Goal: Task Accomplishment & Management: Complete application form

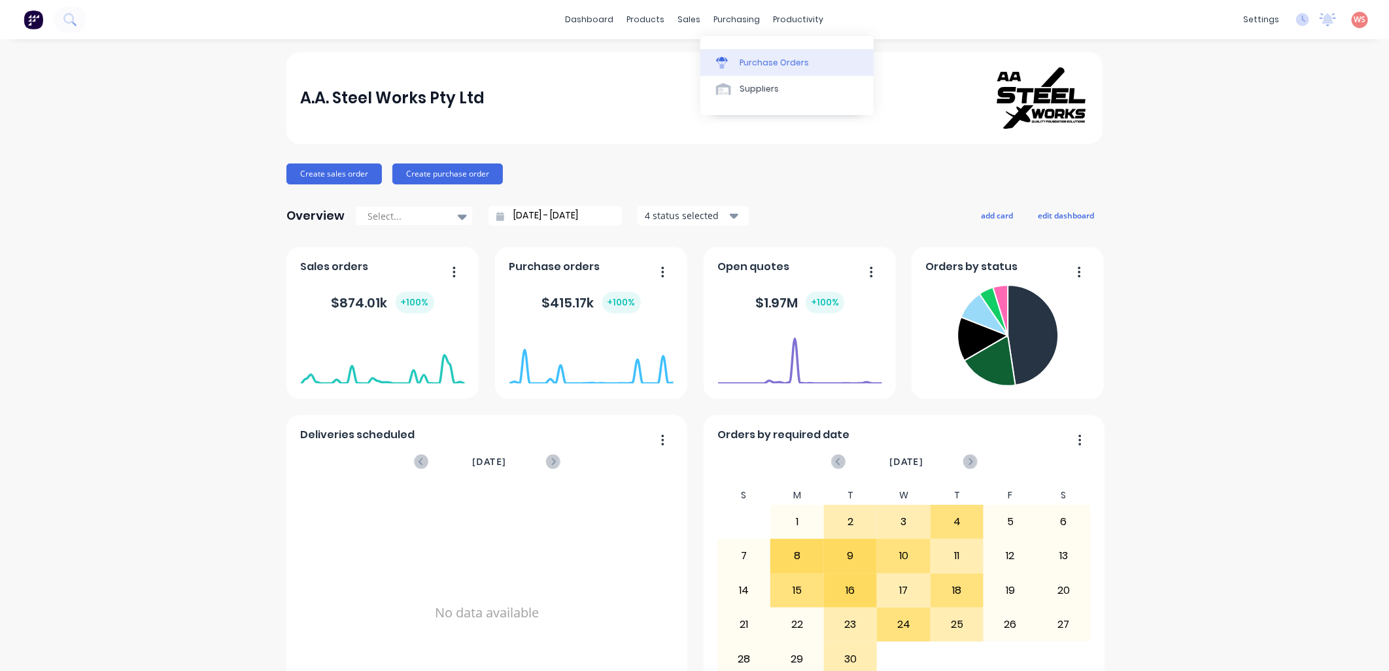
click at [757, 68] on div "Purchase Orders" at bounding box center [774, 63] width 69 height 12
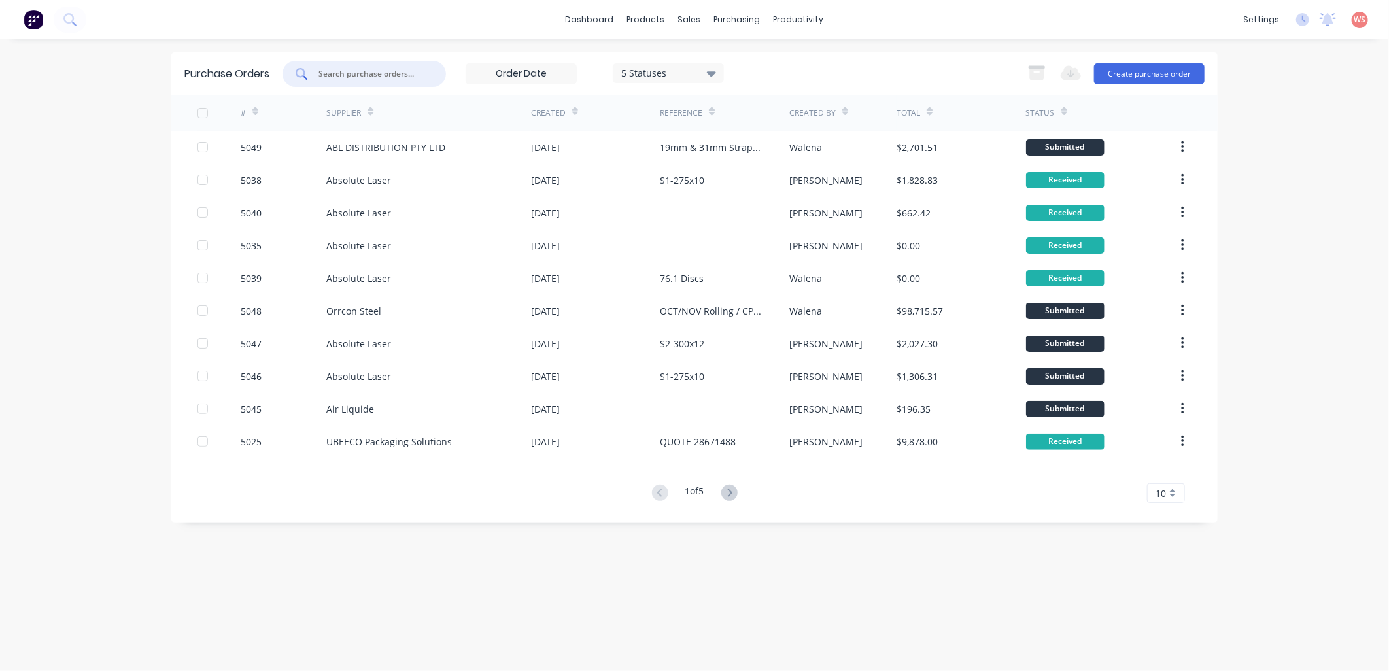
click at [332, 75] on input "text" at bounding box center [371, 73] width 109 height 13
type input "5032"
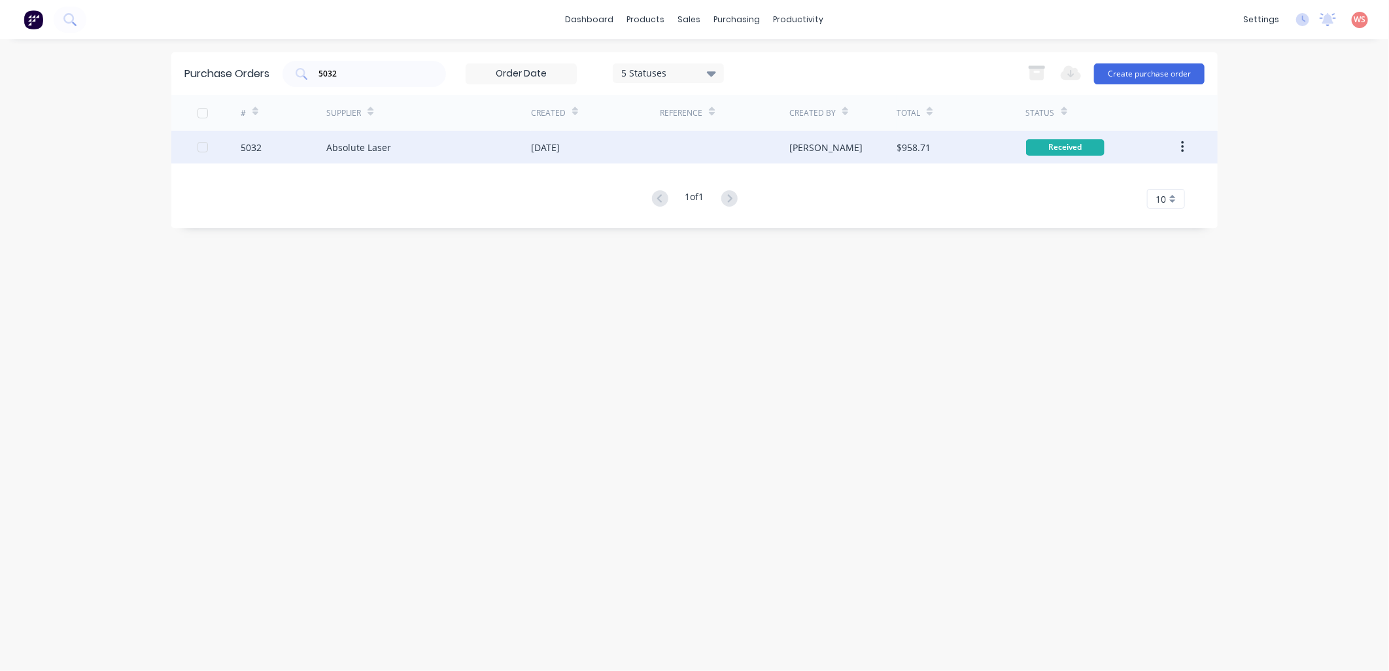
click at [393, 145] on div "Absolute Laser" at bounding box center [428, 147] width 205 height 33
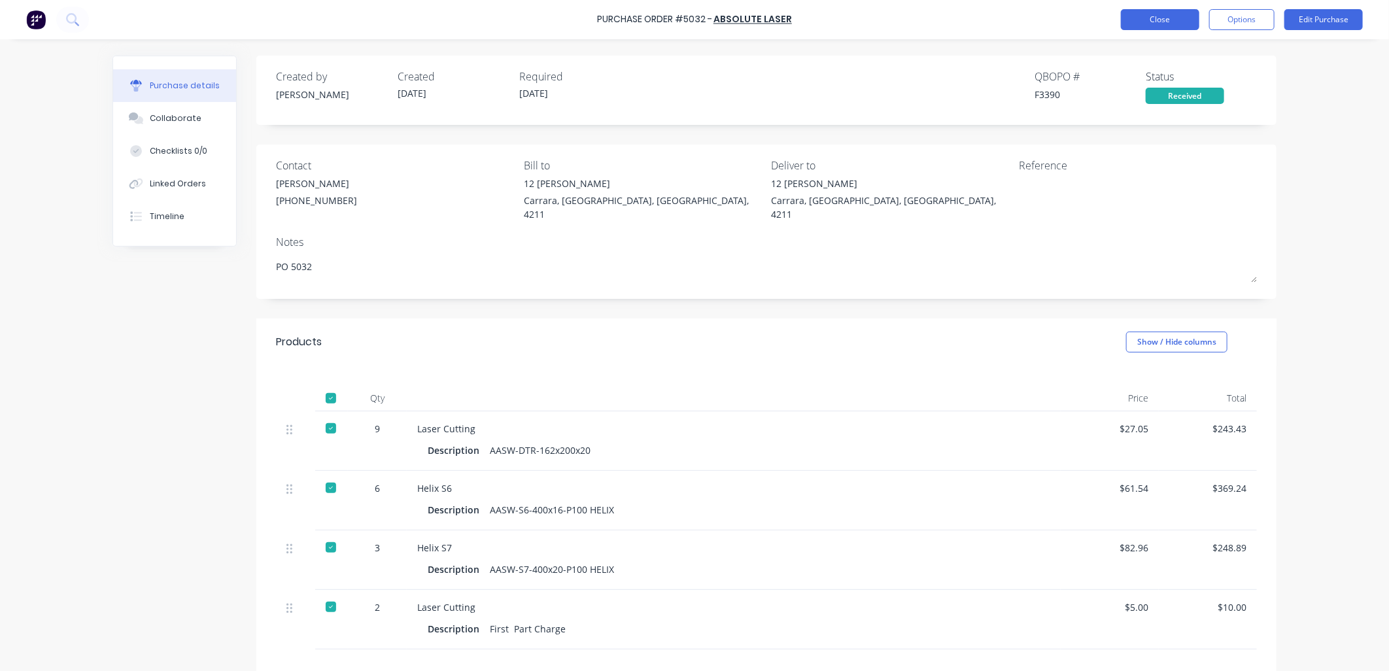
click at [1191, 14] on button "Close" at bounding box center [1160, 19] width 78 height 21
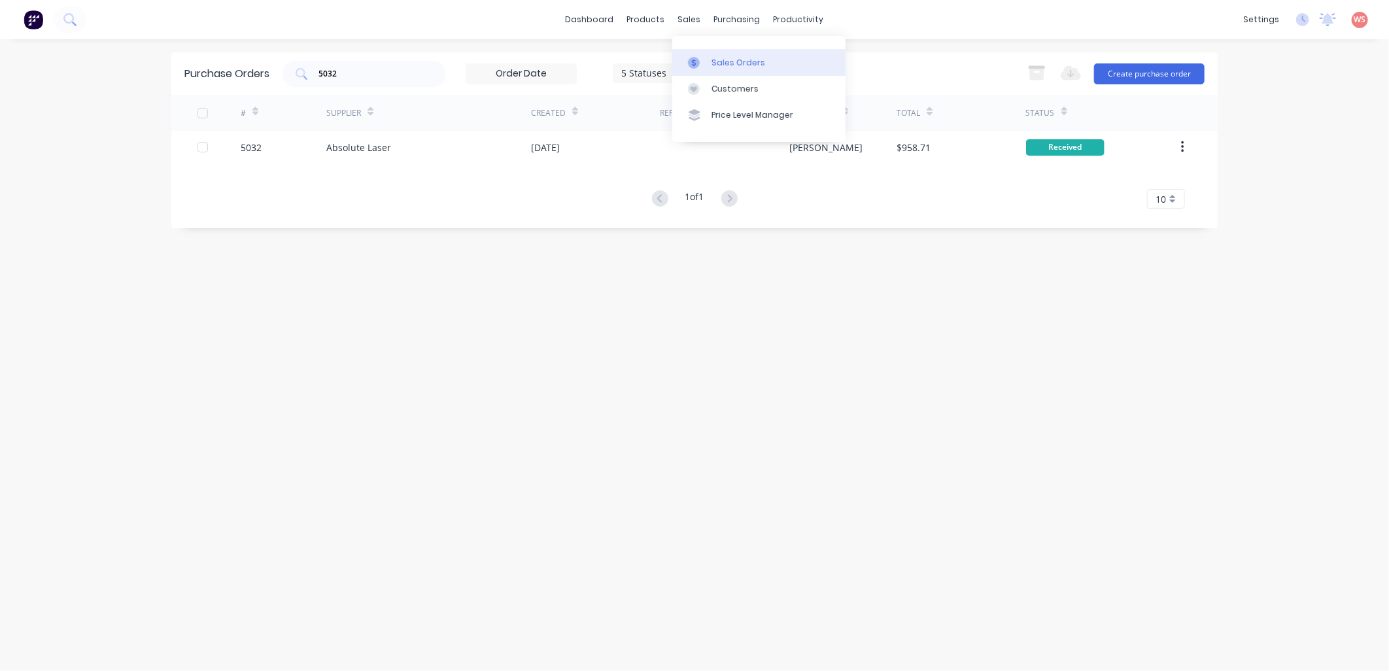
click at [736, 61] on div "Sales Orders" at bounding box center [738, 63] width 54 height 12
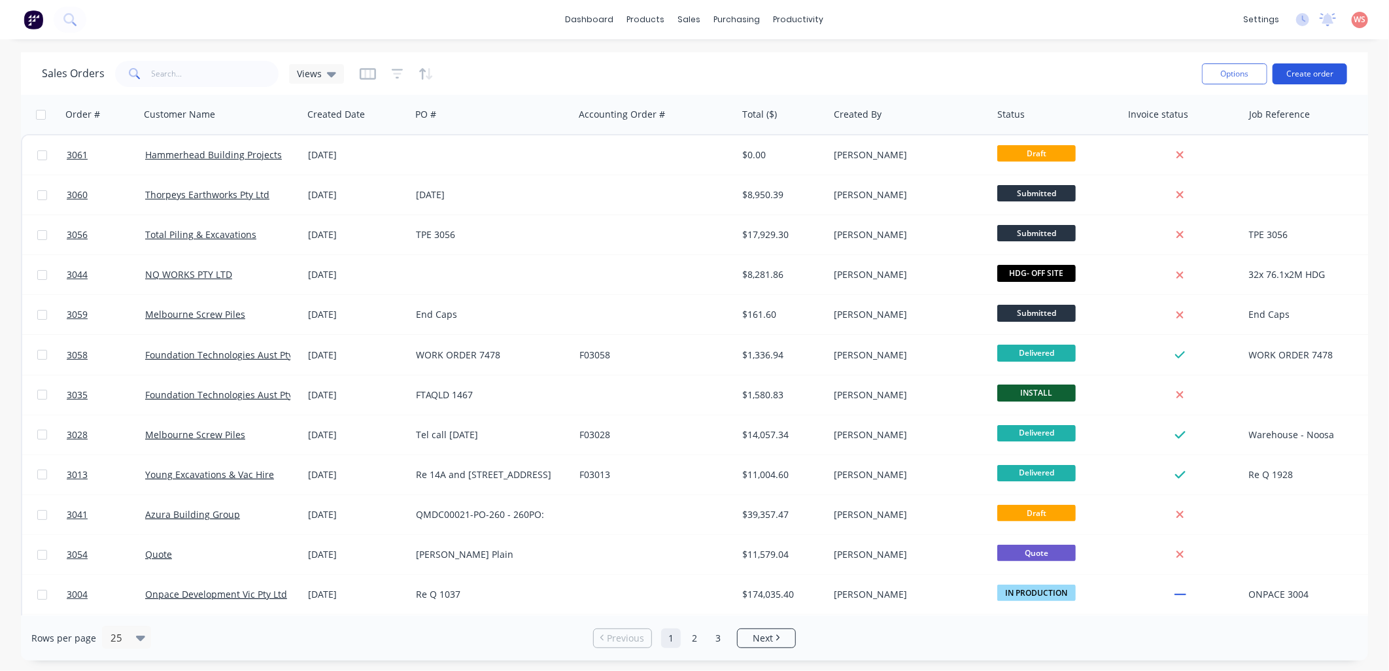
click at [1321, 76] on button "Create order" at bounding box center [1310, 73] width 75 height 21
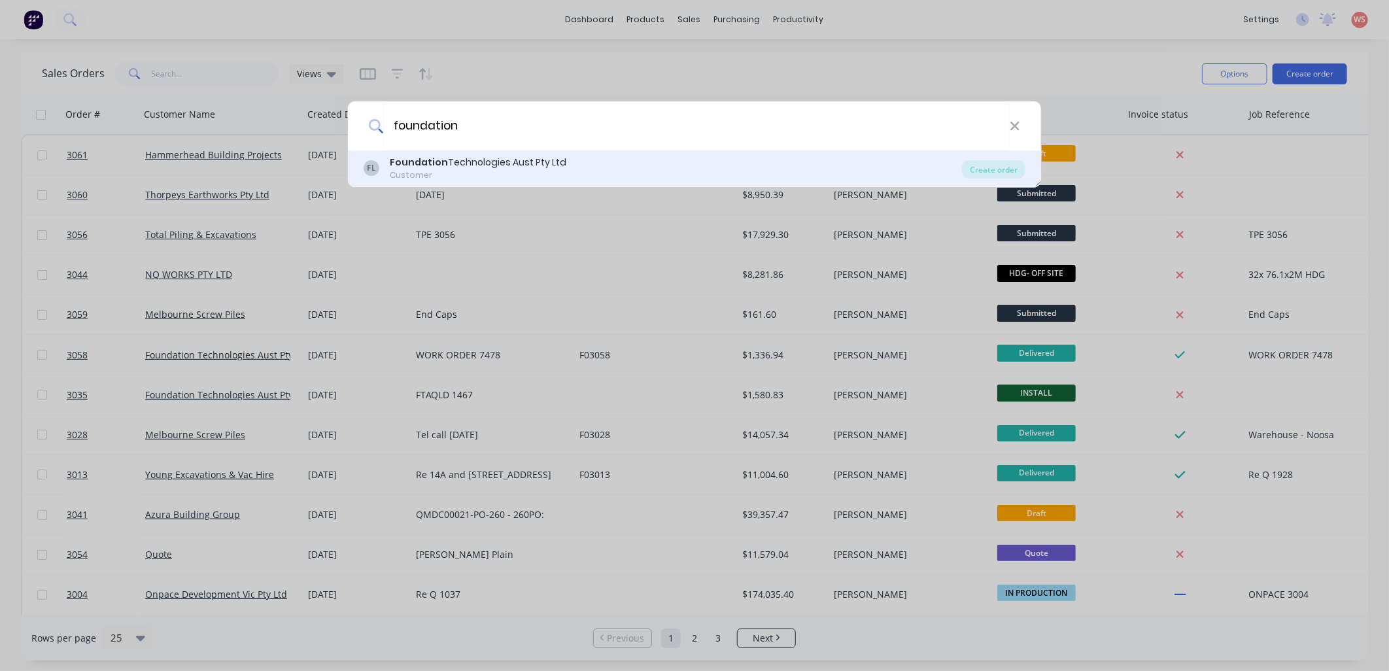
type input "foundation"
click at [483, 166] on div "Foundation Technologies Aust Pty Ltd" at bounding box center [478, 163] width 177 height 14
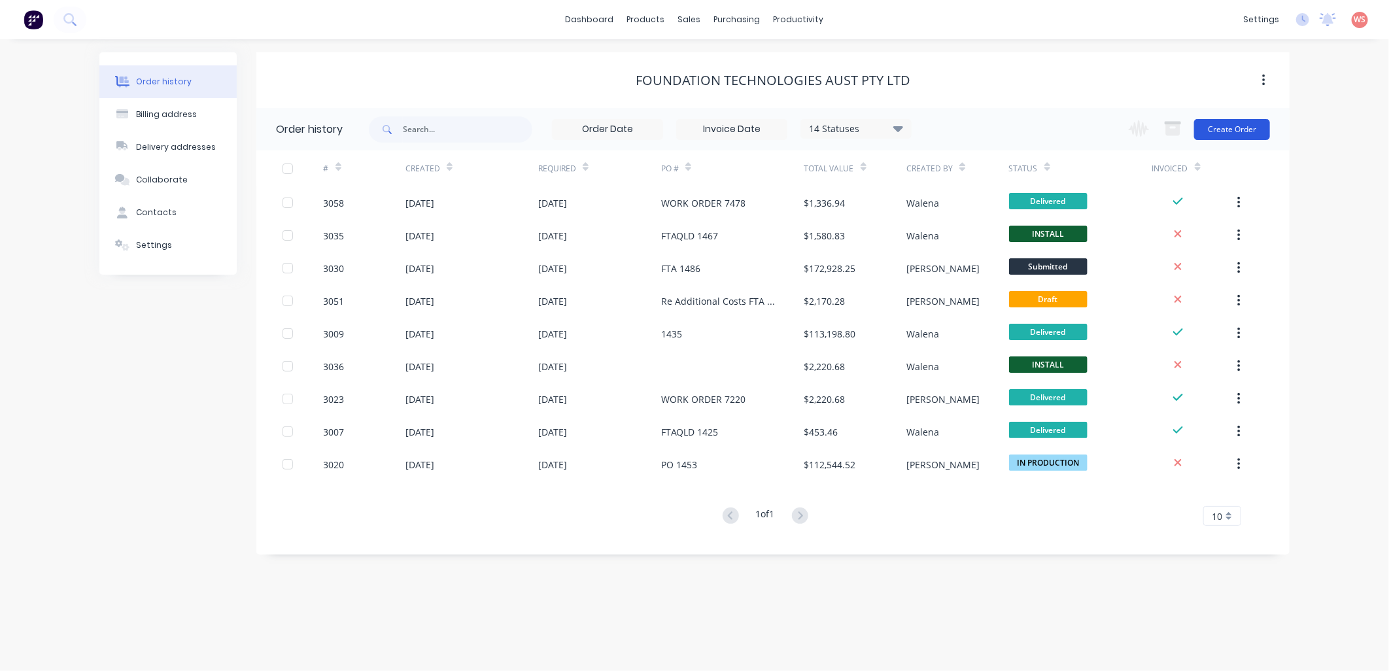
click at [1236, 126] on button "Create Order" at bounding box center [1232, 129] width 76 height 21
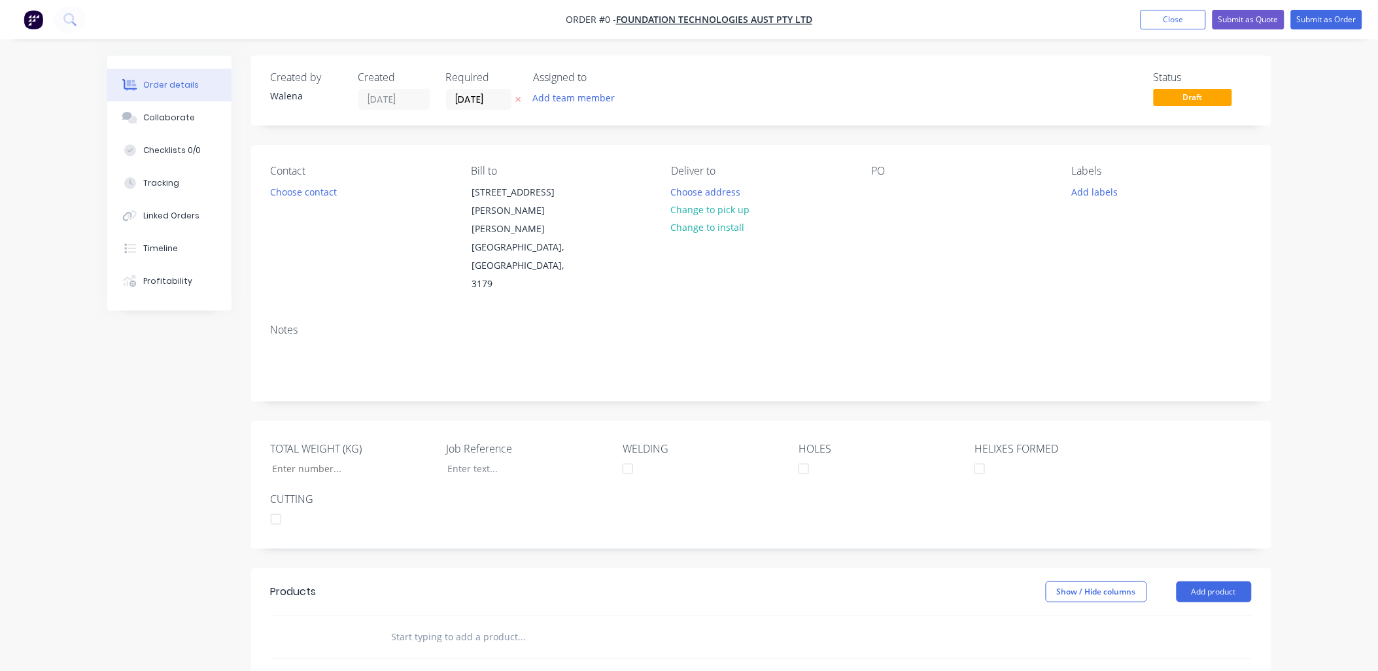
click at [290, 324] on div "Notes" at bounding box center [761, 330] width 981 height 12
click at [320, 196] on button "Choose contact" at bounding box center [303, 191] width 80 height 18
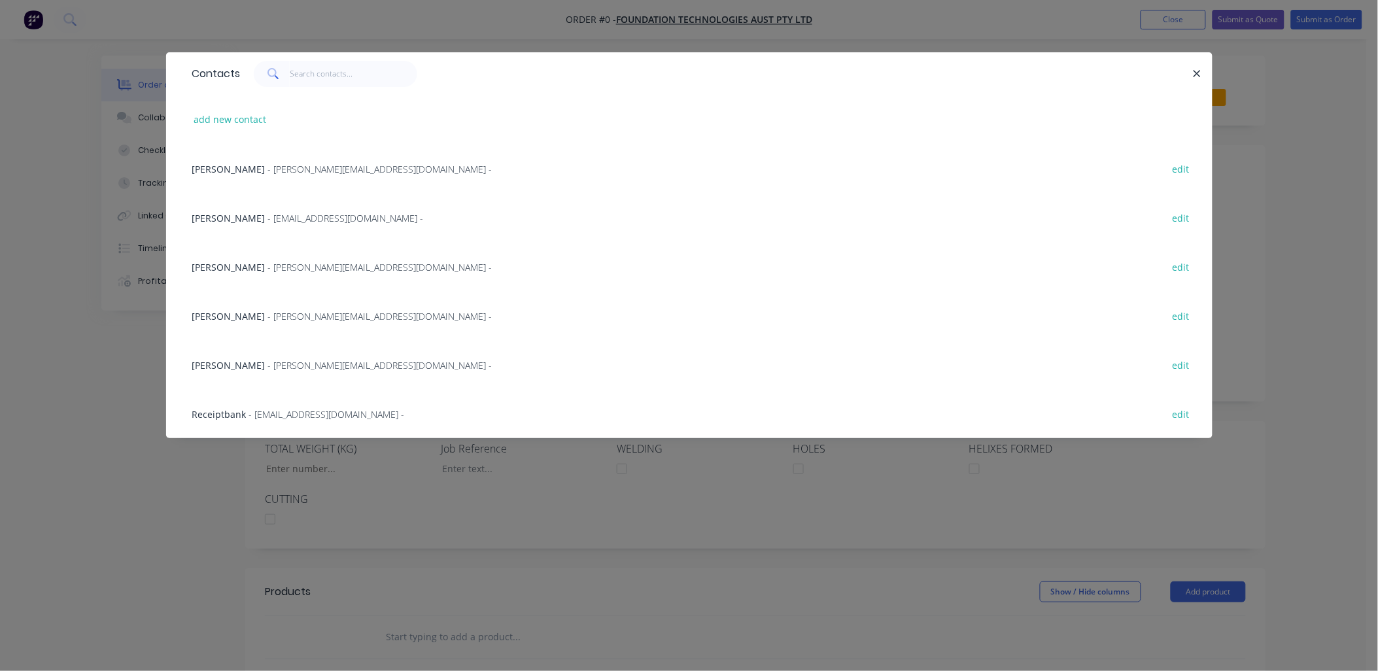
click at [268, 262] on span "- sally@ftapile.com.au -" at bounding box center [380, 267] width 224 height 12
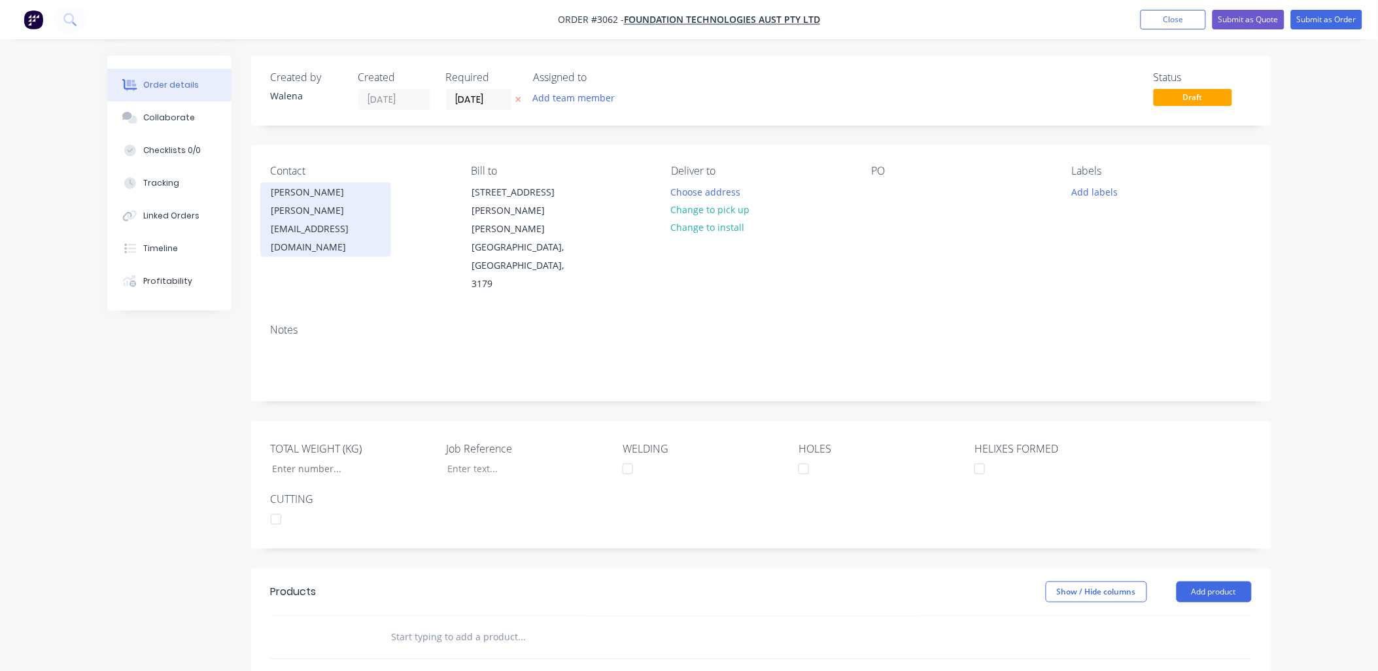
click at [315, 197] on div "[PERSON_NAME]" at bounding box center [325, 192] width 109 height 18
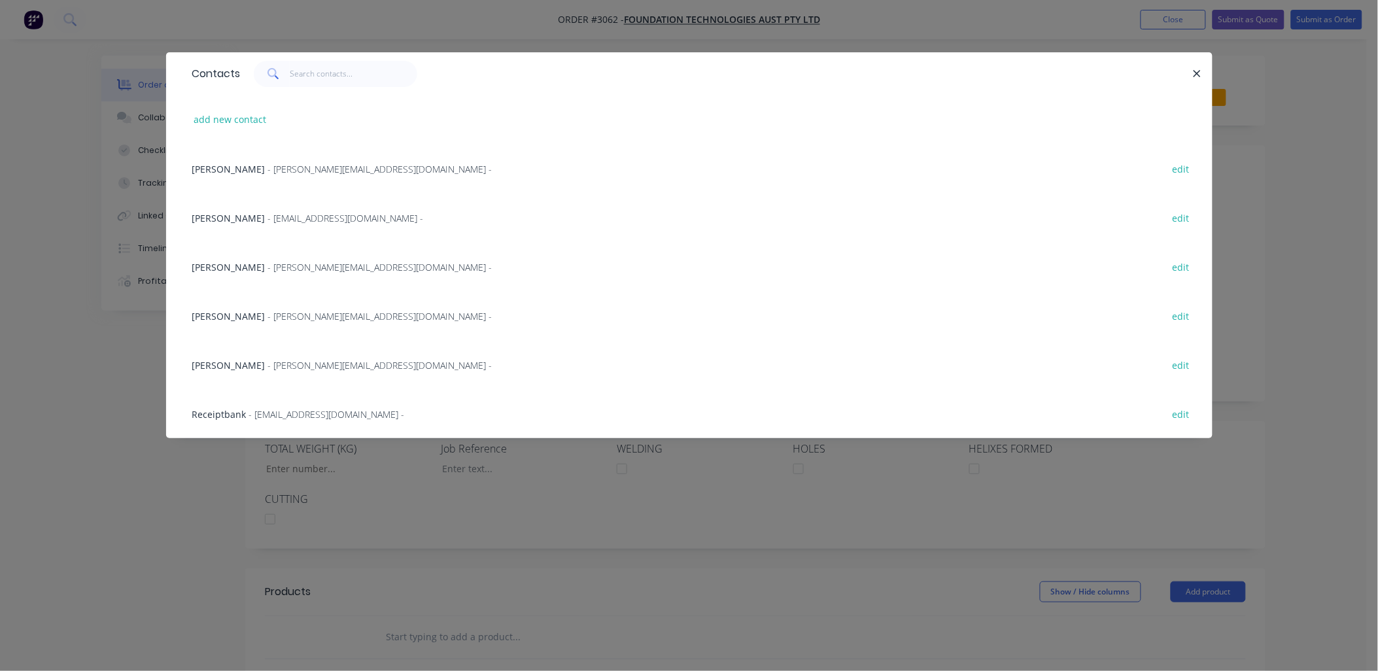
click at [268, 163] on span "- adam@ftapile.com.au -" at bounding box center [380, 169] width 224 height 12
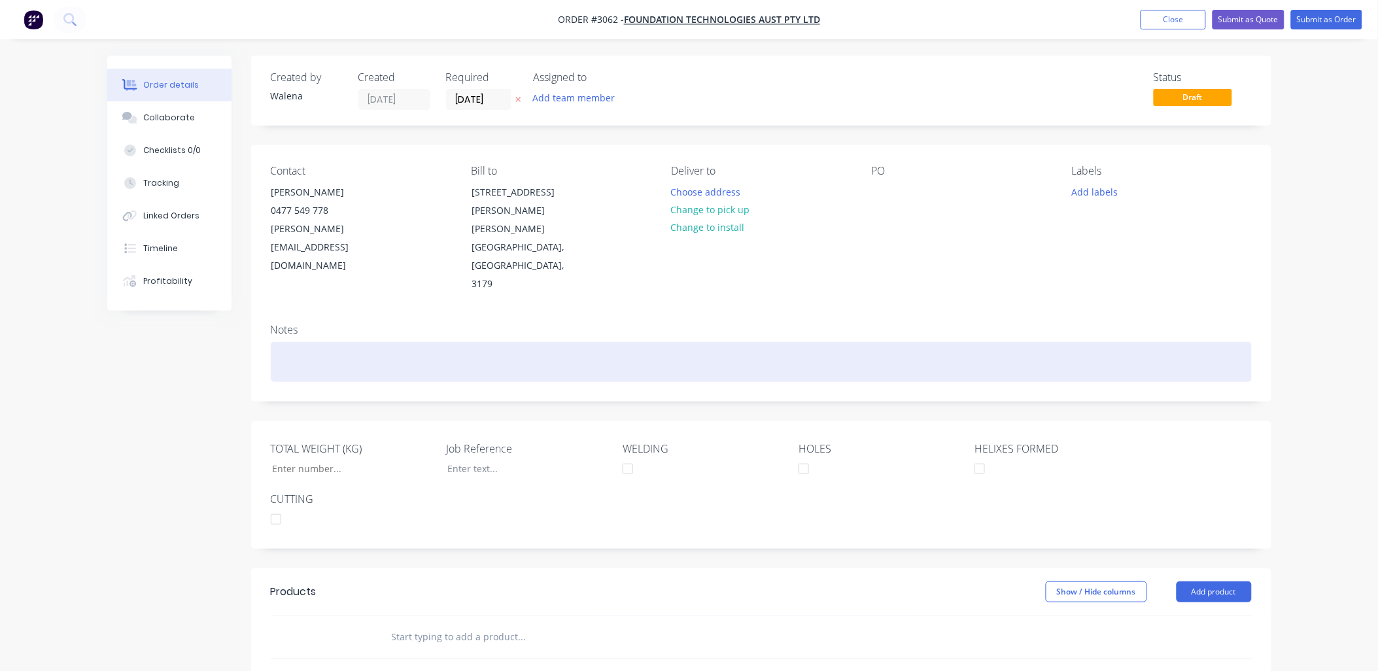
click at [354, 342] on div at bounding box center [761, 362] width 981 height 40
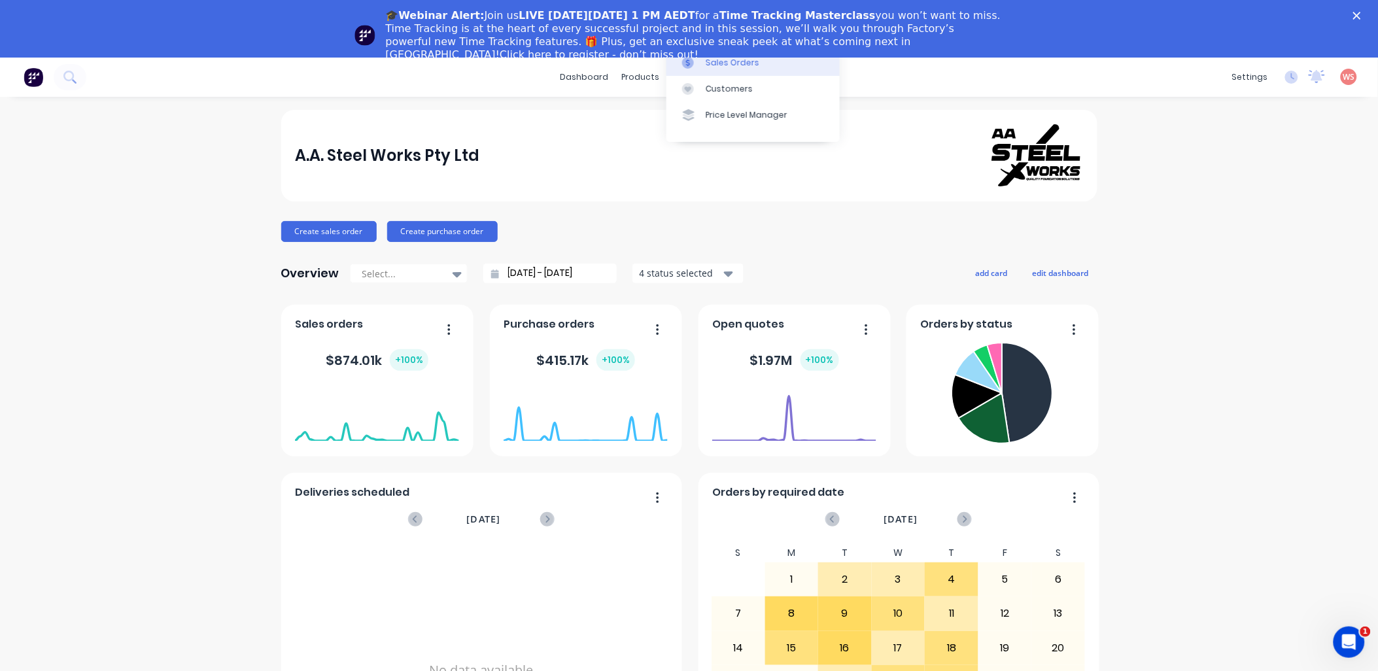
click at [714, 59] on div "Sales Orders" at bounding box center [733, 63] width 54 height 12
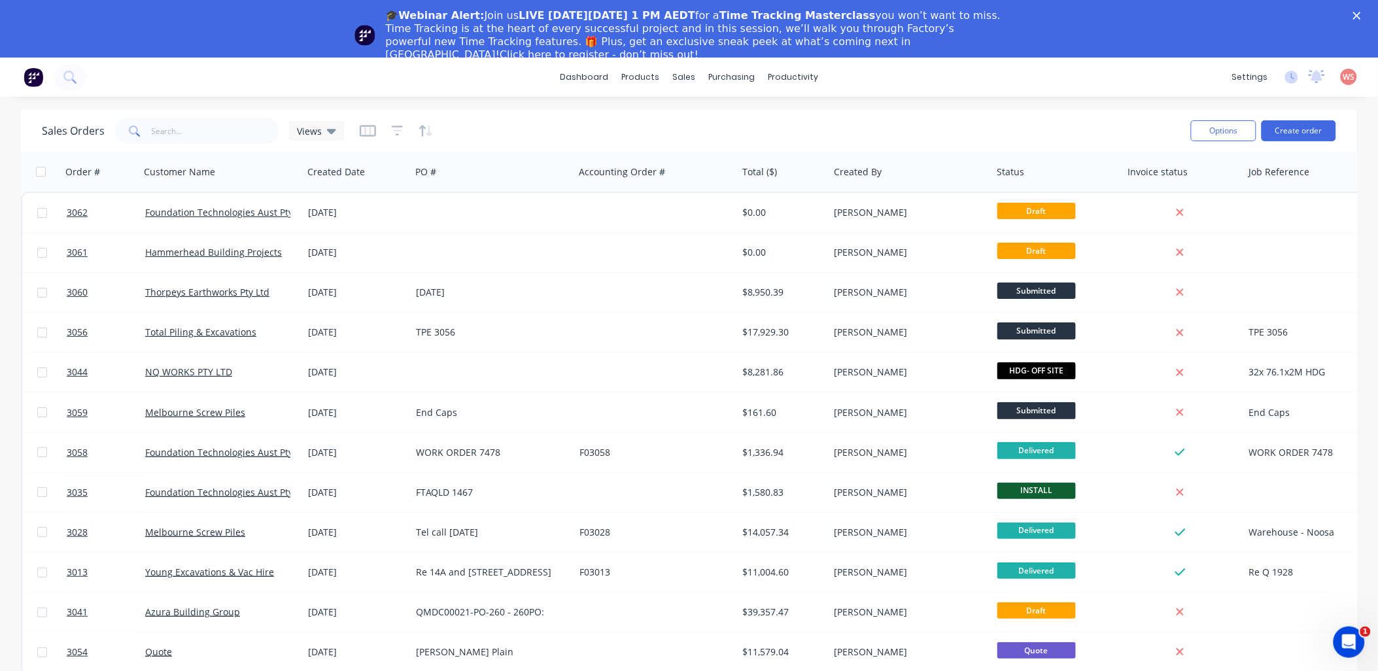
click at [1361, 17] on polygon "Close" at bounding box center [1357, 16] width 8 height 8
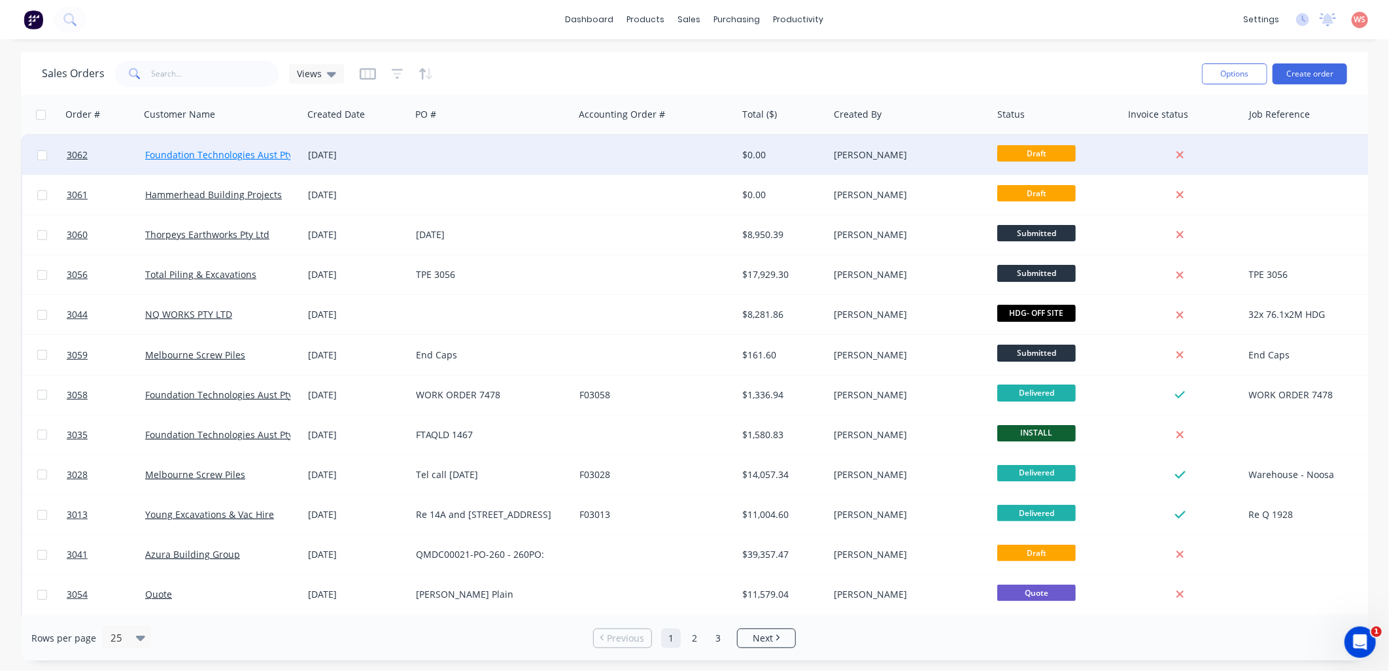
click at [230, 149] on link "Foundation Technologies Aust Pty Ltd" at bounding box center [227, 154] width 164 height 12
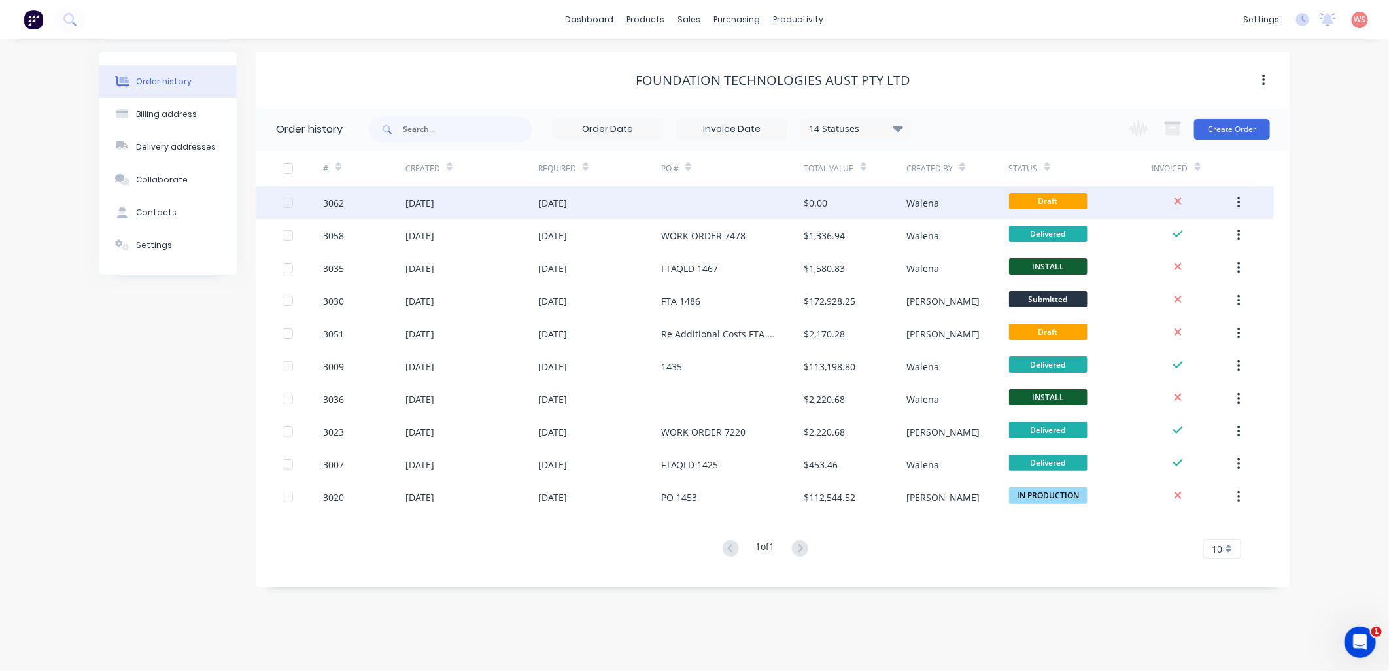
click at [475, 204] on div "[DATE]" at bounding box center [471, 202] width 133 height 33
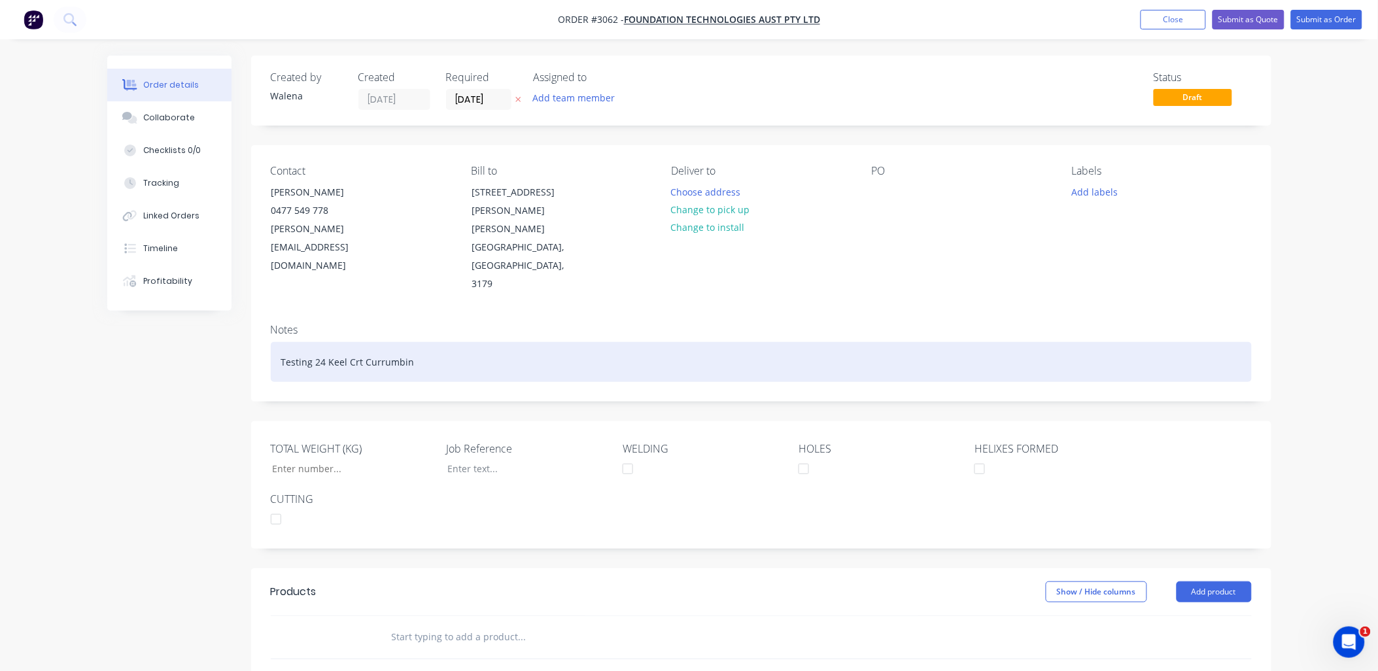
click at [459, 342] on div "Testing 24 Keel Crt Currumbin" at bounding box center [761, 362] width 981 height 40
click at [463, 342] on div "Testing 24 Keel Crt Currumbin Waters" at bounding box center [761, 362] width 981 height 40
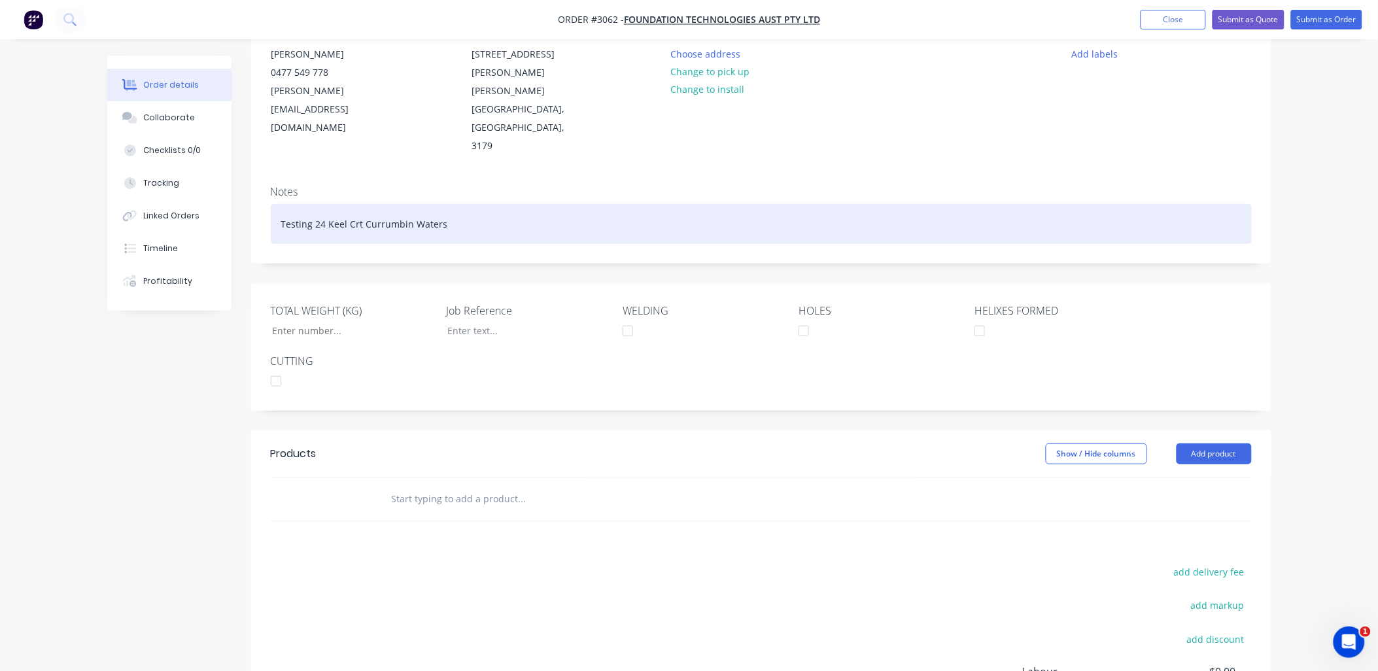
scroll to position [238, 0]
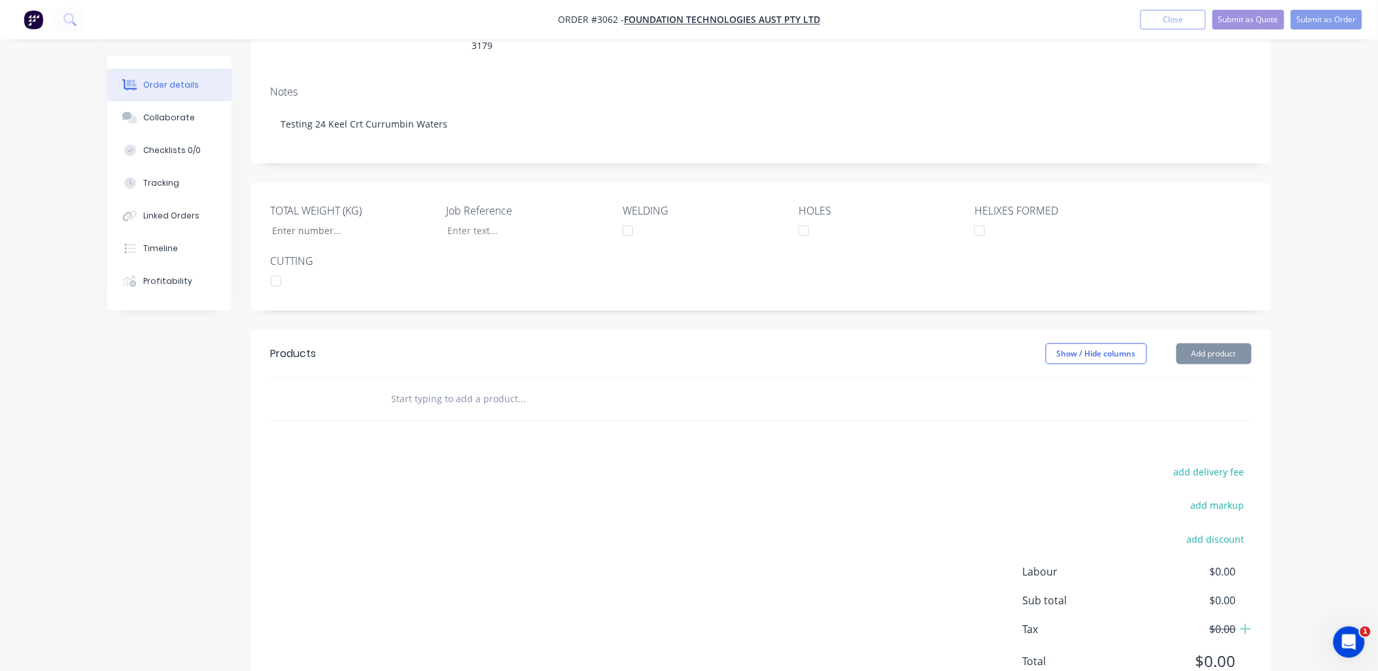
click at [447, 386] on input "text" at bounding box center [522, 399] width 262 height 26
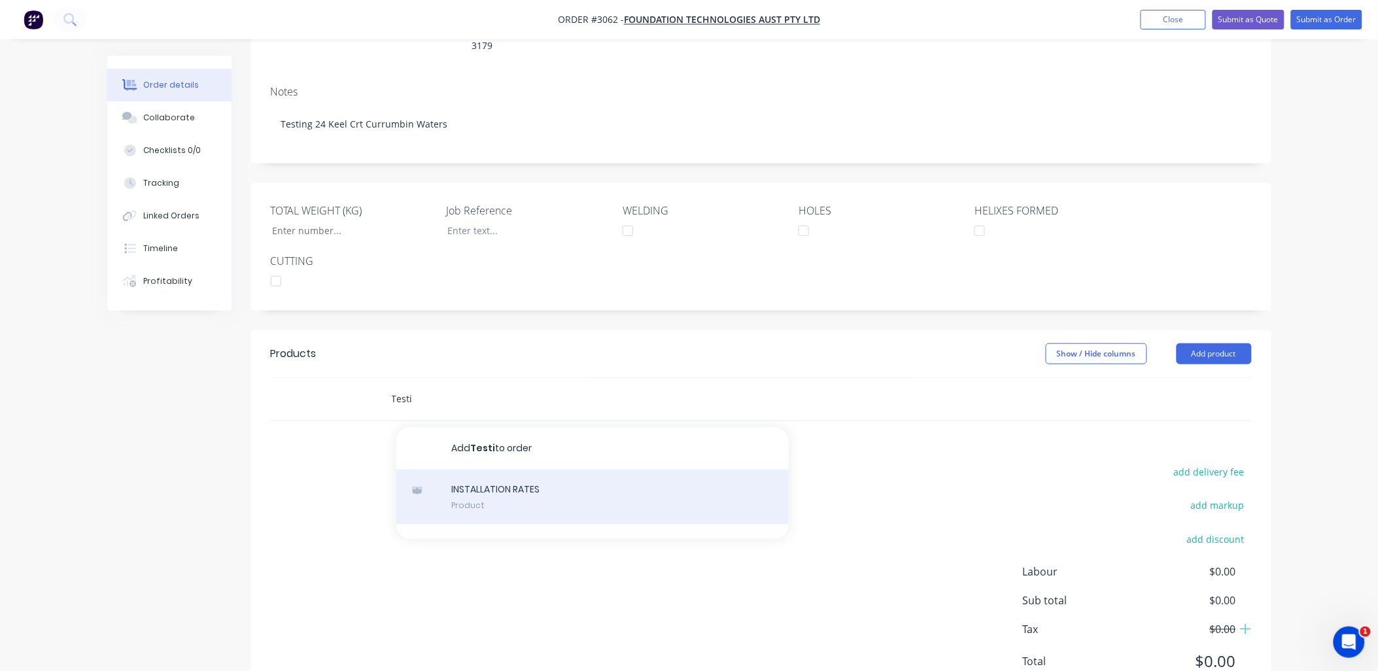
type input "Testi"
click at [509, 470] on div "INSTALLATION RATES Product" at bounding box center [592, 497] width 392 height 55
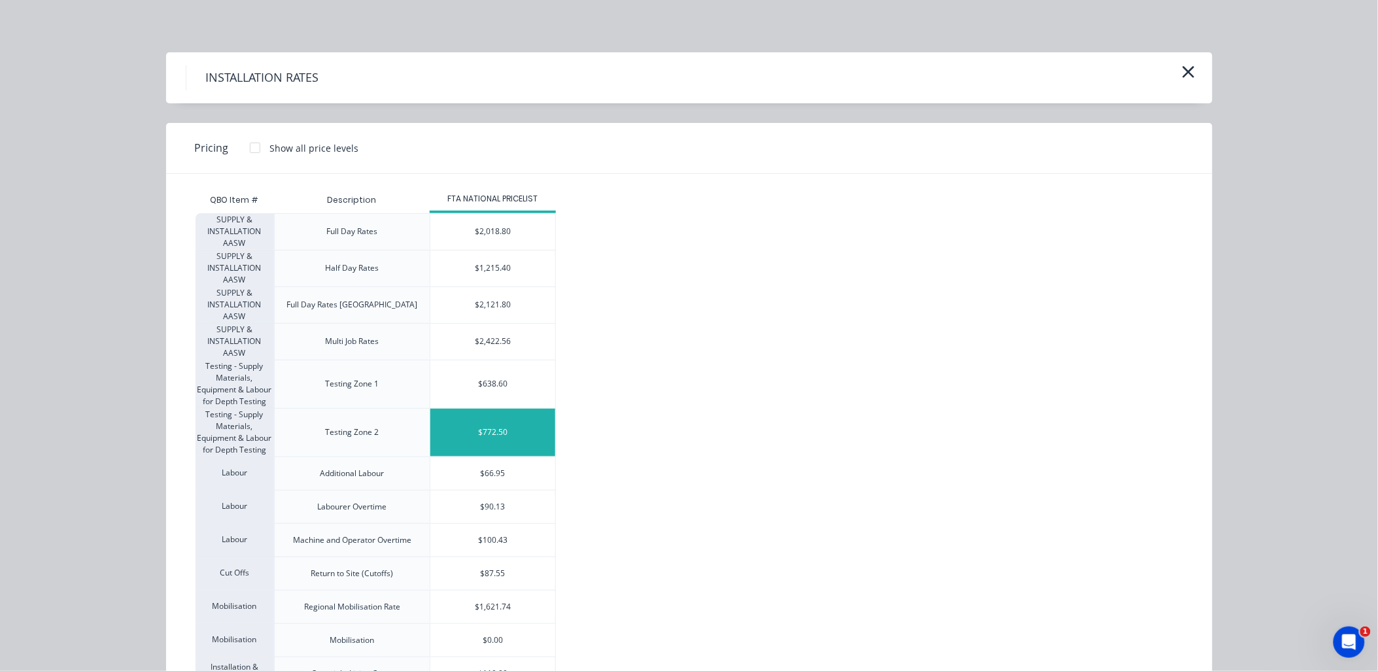
click at [479, 419] on div "$772.50" at bounding box center [492, 433] width 125 height 48
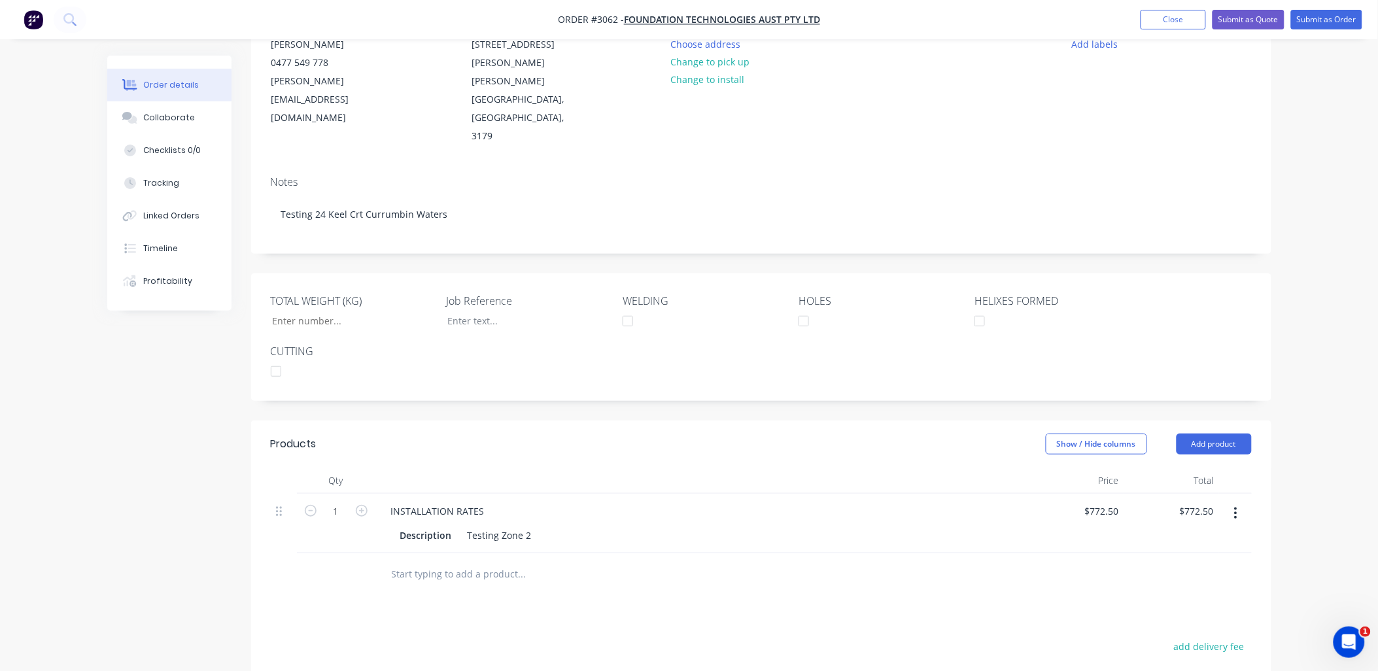
scroll to position [0, 0]
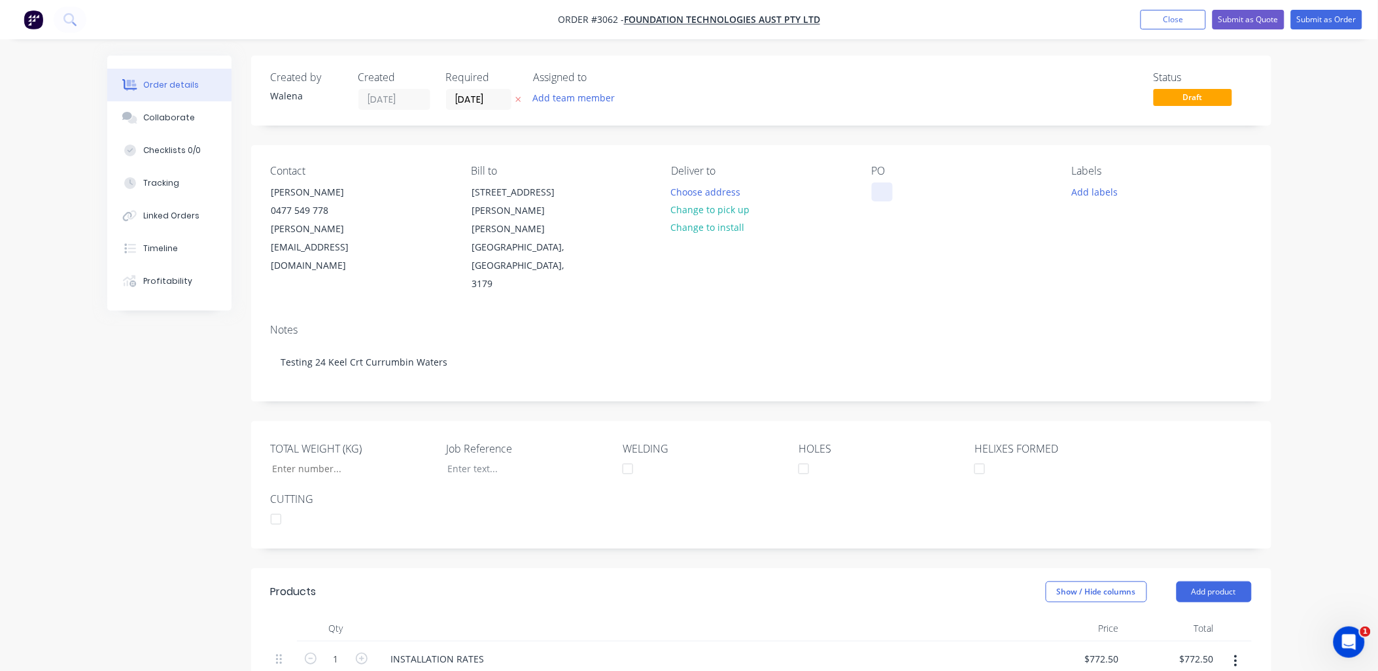
click at [879, 192] on div at bounding box center [882, 191] width 21 height 19
click at [1325, 22] on button "Submit as Order" at bounding box center [1326, 20] width 71 height 20
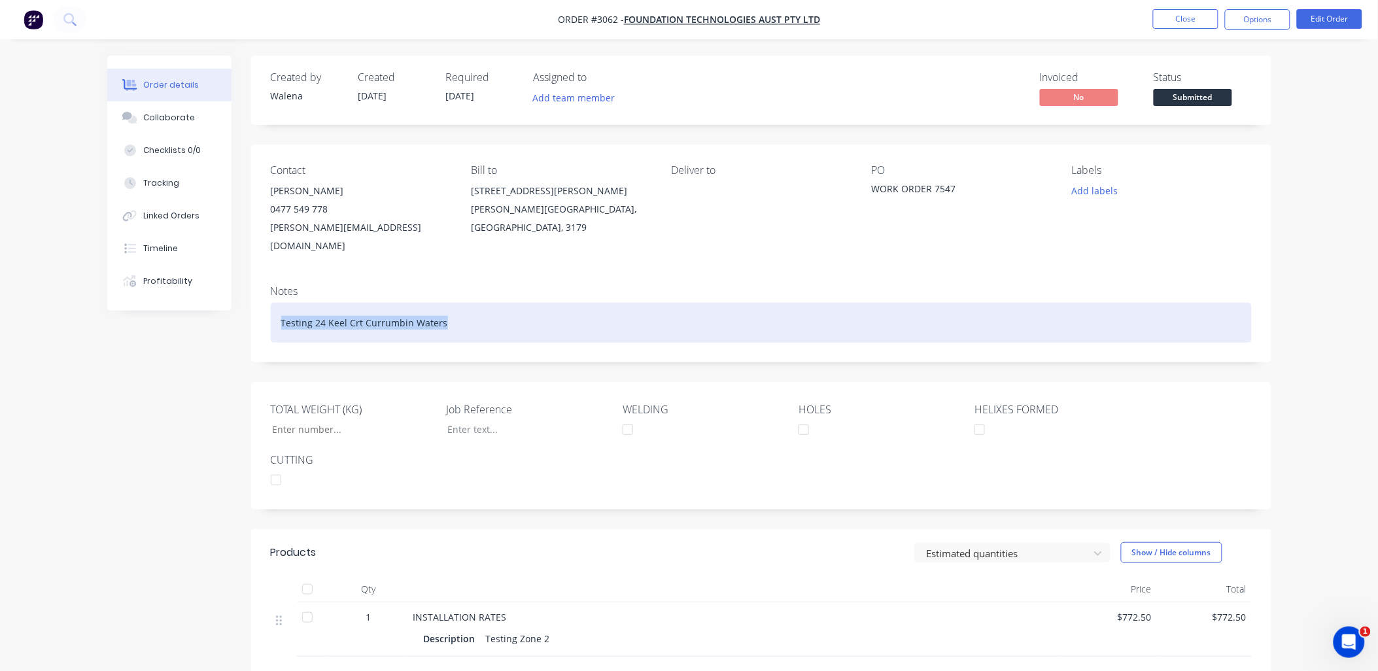
drag, startPoint x: 449, startPoint y: 309, endPoint x: 277, endPoint y: 307, distance: 172.0
click at [277, 307] on div "Testing 24 Keel Crt Currumbin Waters" at bounding box center [761, 323] width 981 height 40
copy div "Testing 24 Keel Crt Currumbin Waters"
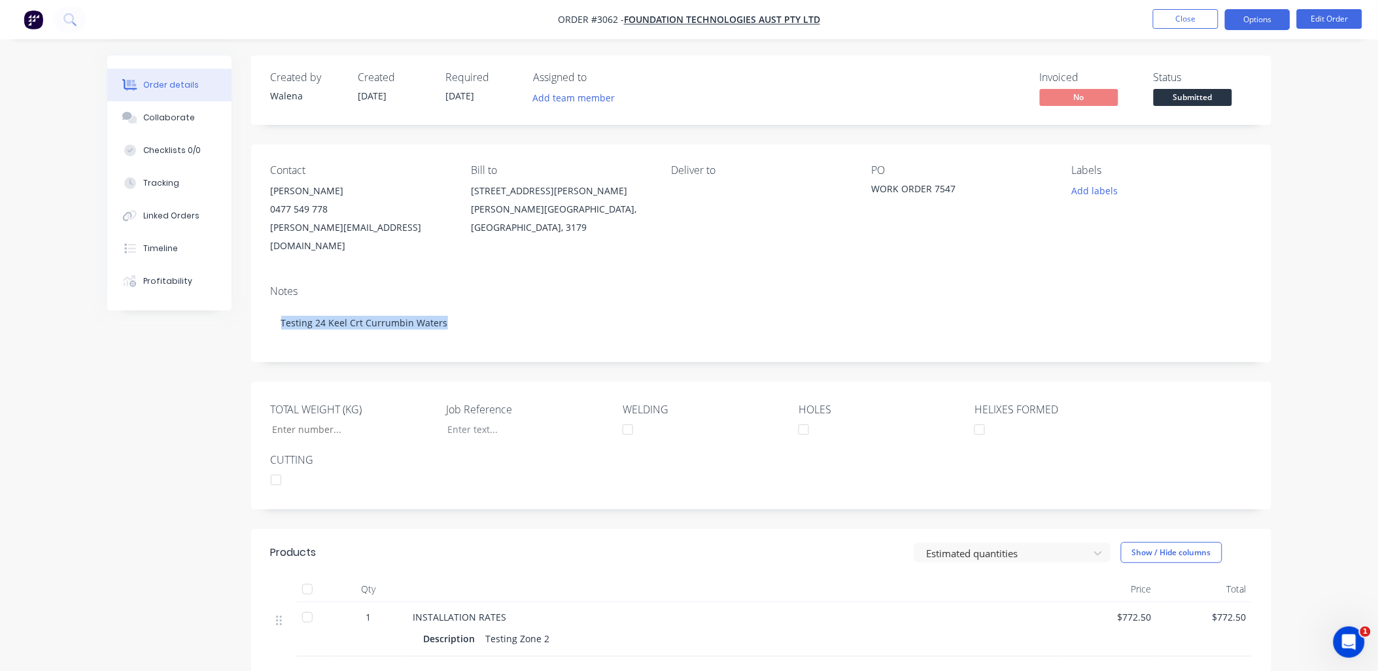
click at [1262, 18] on button "Options" at bounding box center [1257, 19] width 65 height 21
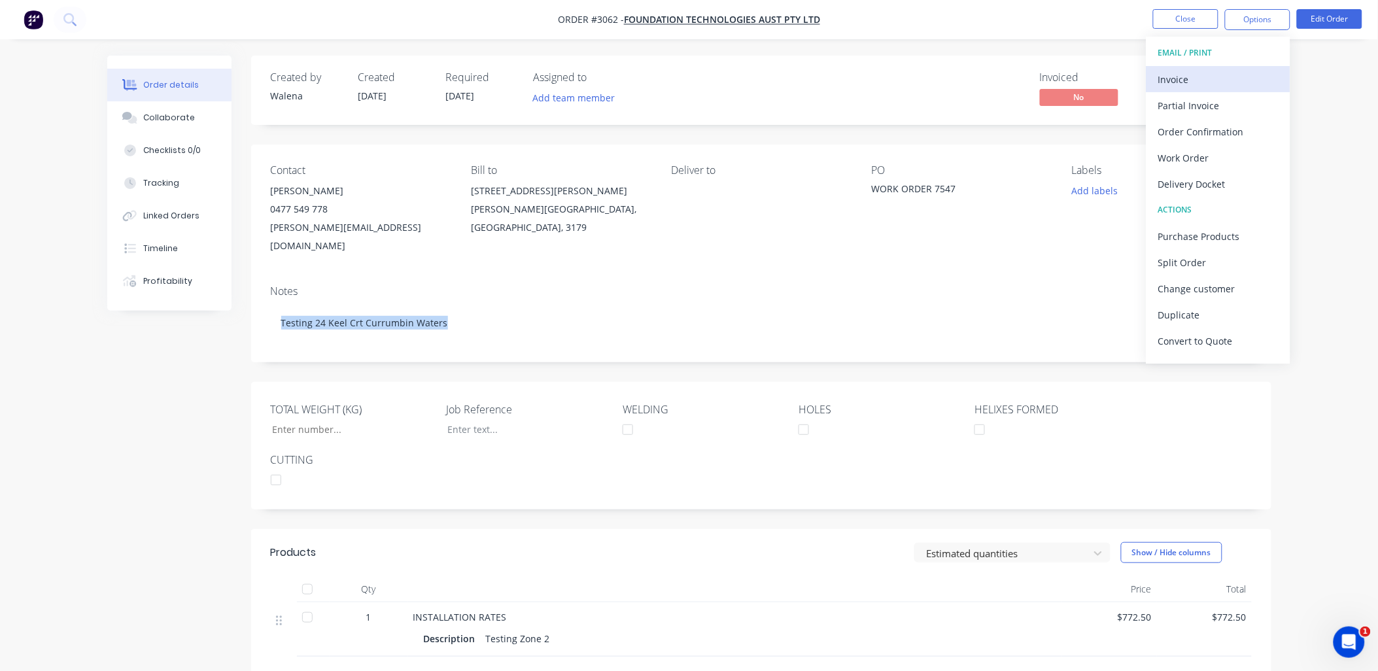
click at [1184, 75] on div "Invoice" at bounding box center [1218, 79] width 120 height 19
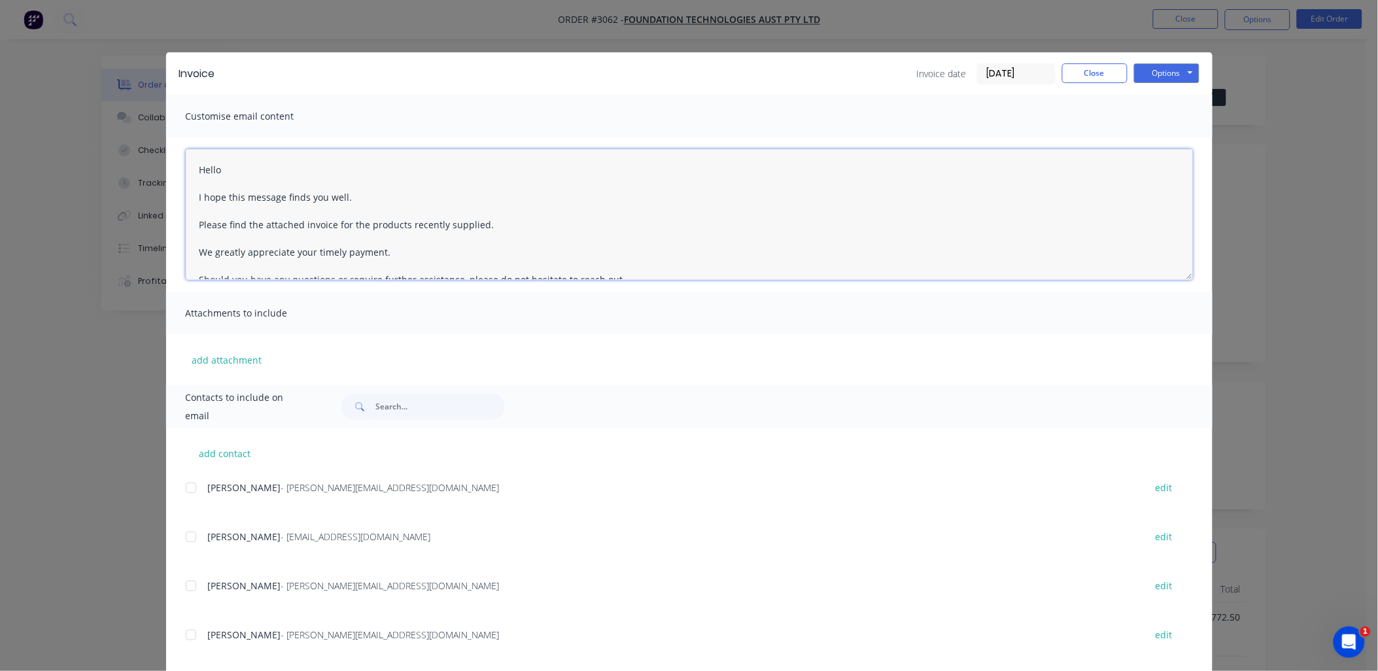
click at [192, 169] on textarea "Hello I hope this message finds you well. Please find the attached invoice for …" at bounding box center [689, 214] width 1007 height 131
click at [186, 589] on div at bounding box center [191, 586] width 26 height 26
click at [188, 634] on div at bounding box center [191, 635] width 26 height 26
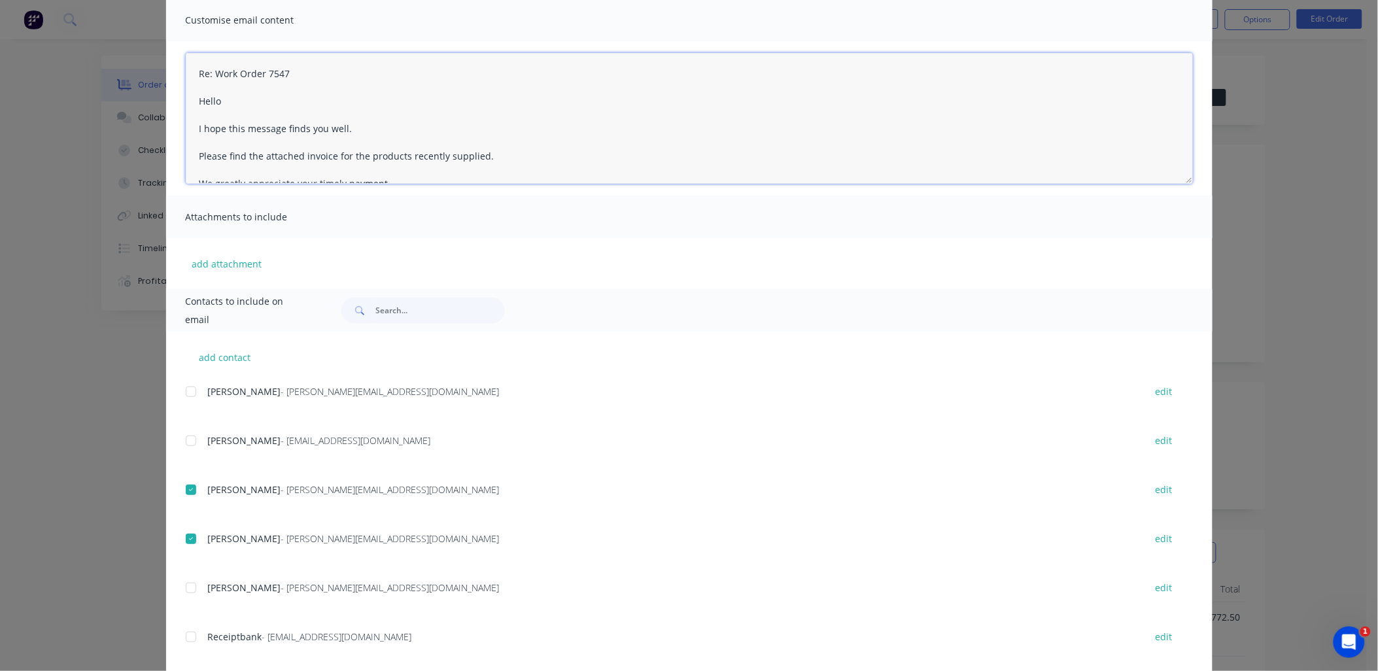
scroll to position [120, 0]
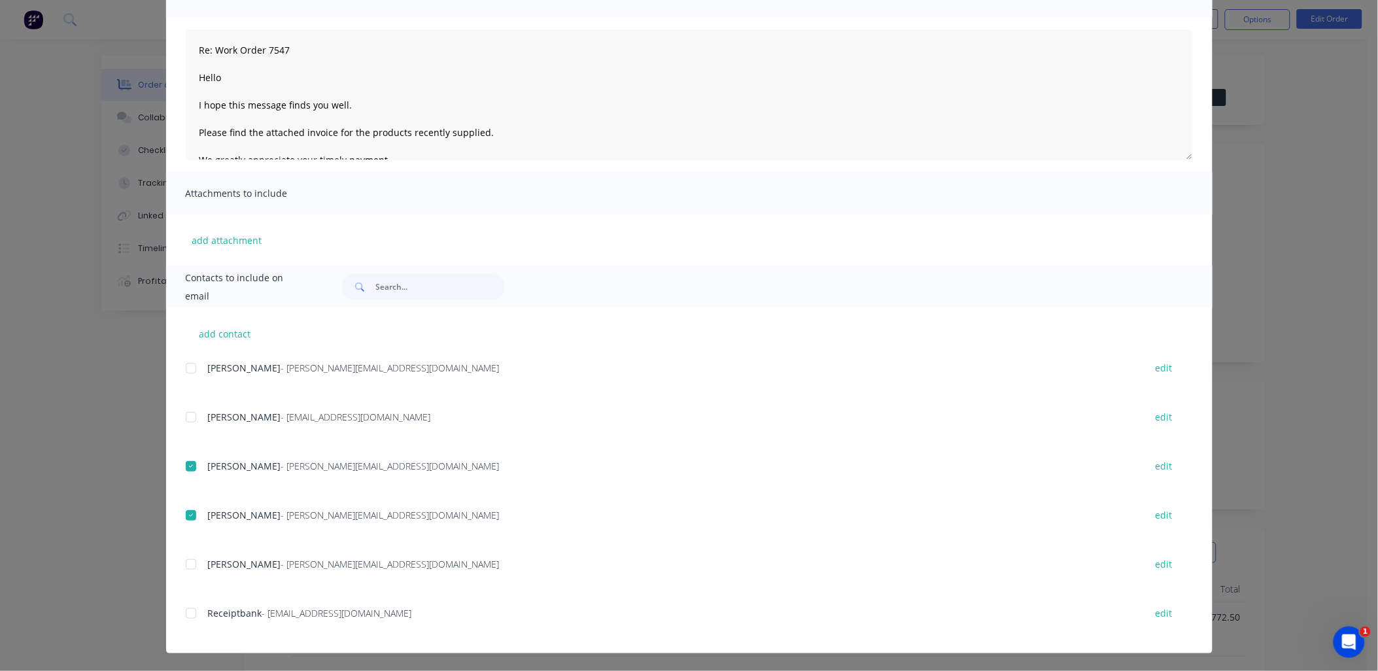
click at [179, 618] on div "add contact Adam - [EMAIL_ADDRESS][DOMAIN_NAME] edit [PERSON_NAME] - [EMAIL_ADD…" at bounding box center [689, 480] width 1046 height 345
click at [183, 615] on div at bounding box center [191, 613] width 26 height 26
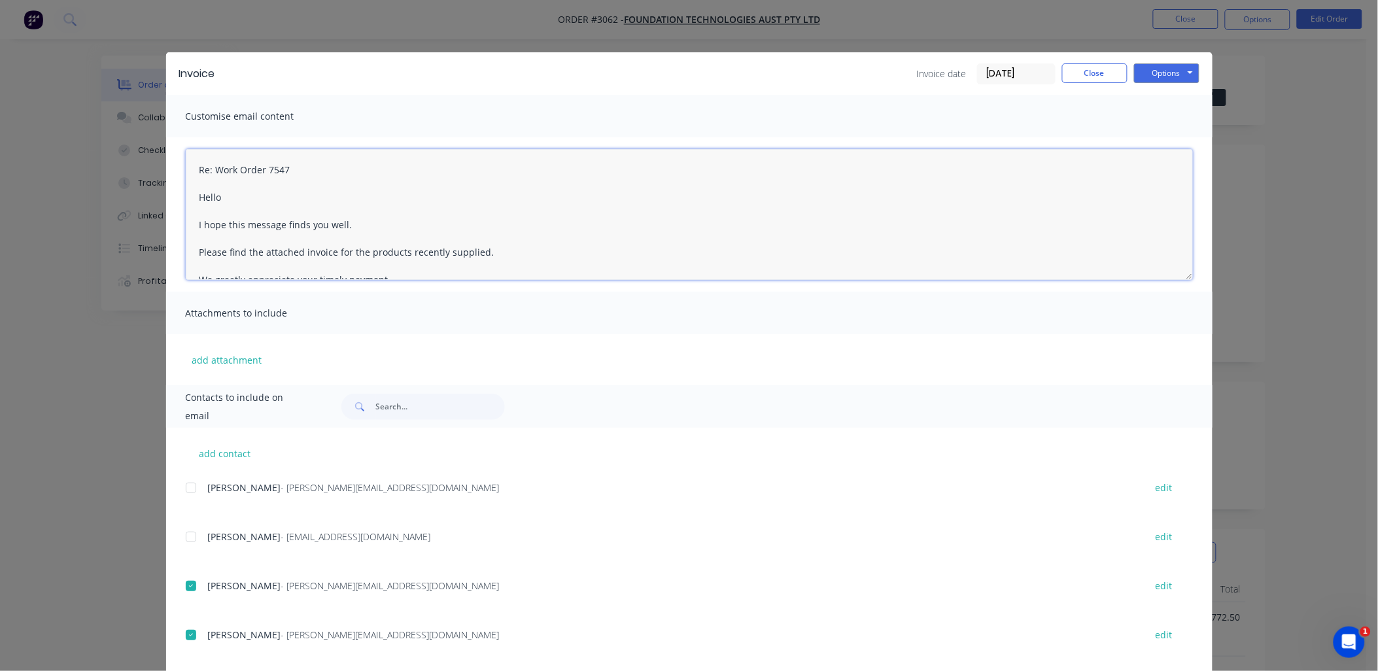
drag, startPoint x: 498, startPoint y: 250, endPoint x: 345, endPoint y: 252, distance: 153.0
click at [347, 253] on textarea "Re: Work Order 7547 Hello I hope this message finds you well. Please find the a…" at bounding box center [689, 214] width 1007 height 131
click at [194, 167] on textarea "Re: Work Order 7547 Hello I hope this message finds you well. Please find the a…" at bounding box center [689, 214] width 1007 height 131
click at [569, 246] on textarea "Re: Work Order 7547 Hello I hope this message finds you well. Please find the a…" at bounding box center [689, 214] width 1007 height 131
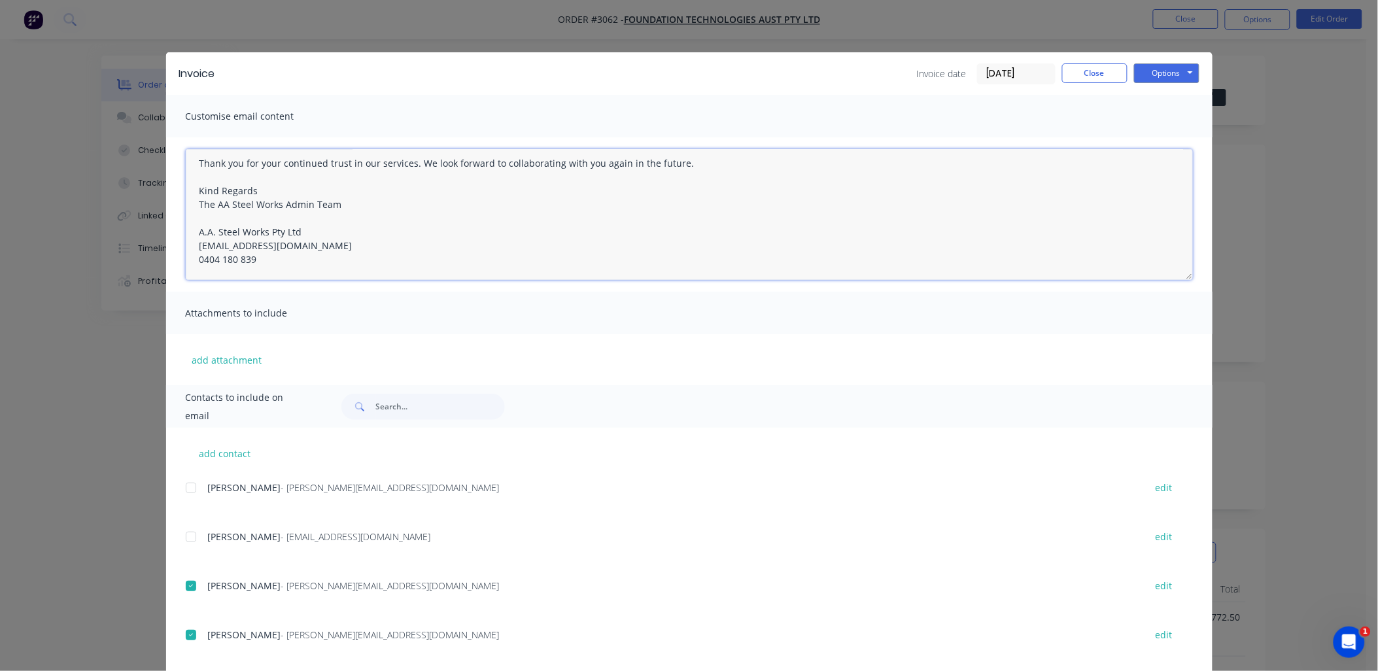
drag, startPoint x: 186, startPoint y: 160, endPoint x: 462, endPoint y: 290, distance: 304.8
click at [462, 290] on div "Re: Work Order 7547 Hello I hope this message finds you well. Please find the a…" at bounding box center [689, 214] width 1046 height 154
type textarea "Re: Work Order 7547 Hello I hope this message finds you well. Please find the a…"
click at [1177, 76] on button "Options" at bounding box center [1166, 73] width 65 height 20
click at [1171, 120] on button "Print" at bounding box center [1176, 118] width 84 height 22
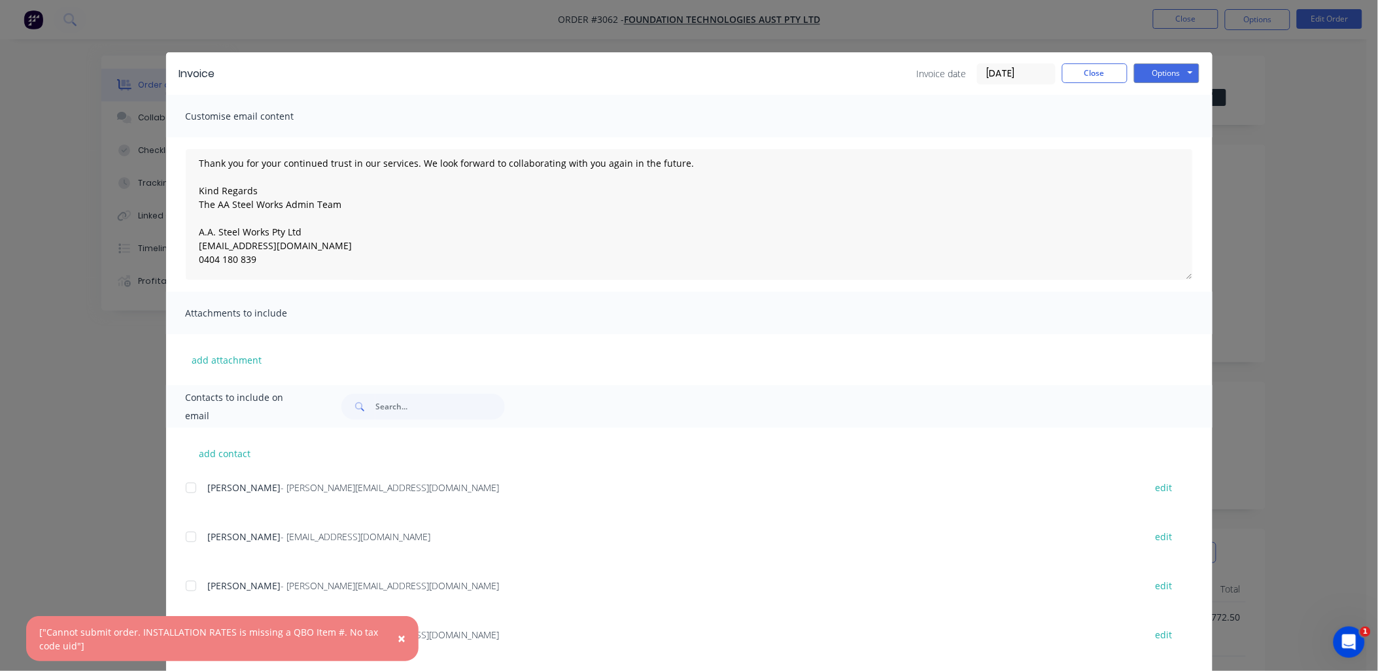
click at [403, 637] on span "×" at bounding box center [402, 638] width 8 height 18
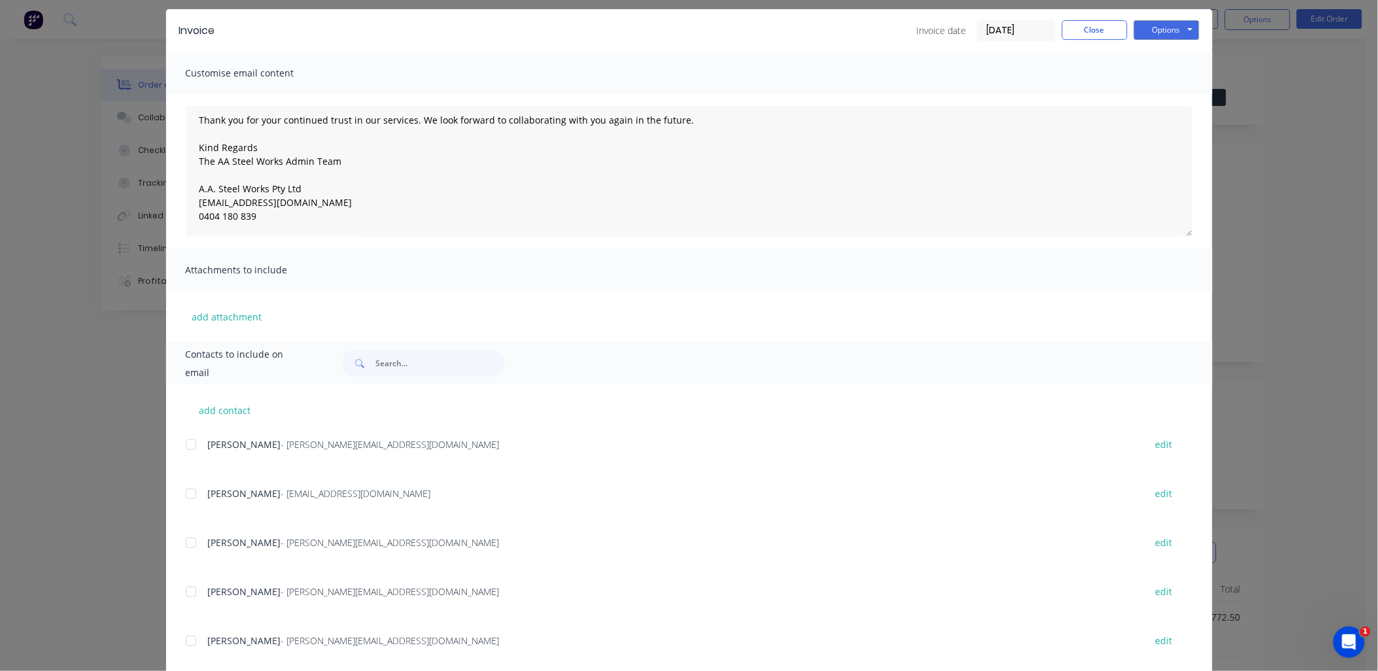
scroll to position [0, 0]
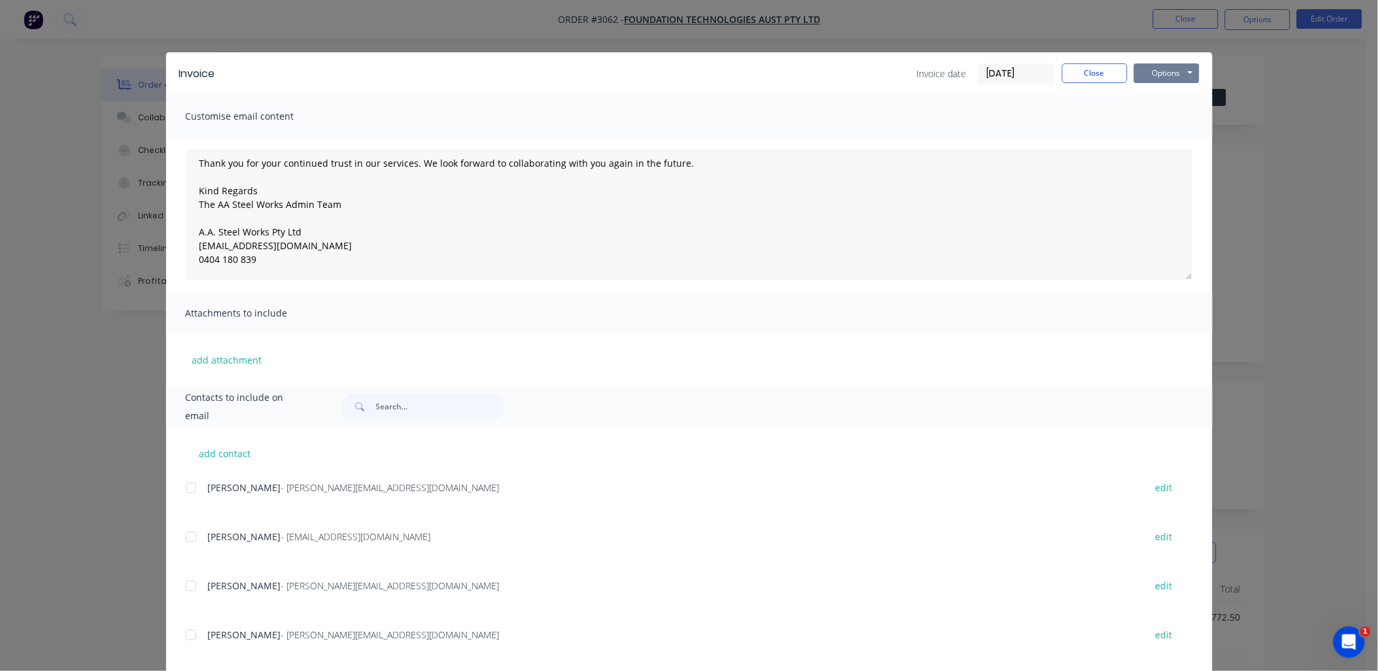
click at [1153, 69] on button "Options" at bounding box center [1166, 73] width 65 height 20
click at [1149, 118] on button "Print" at bounding box center [1176, 118] width 84 height 22
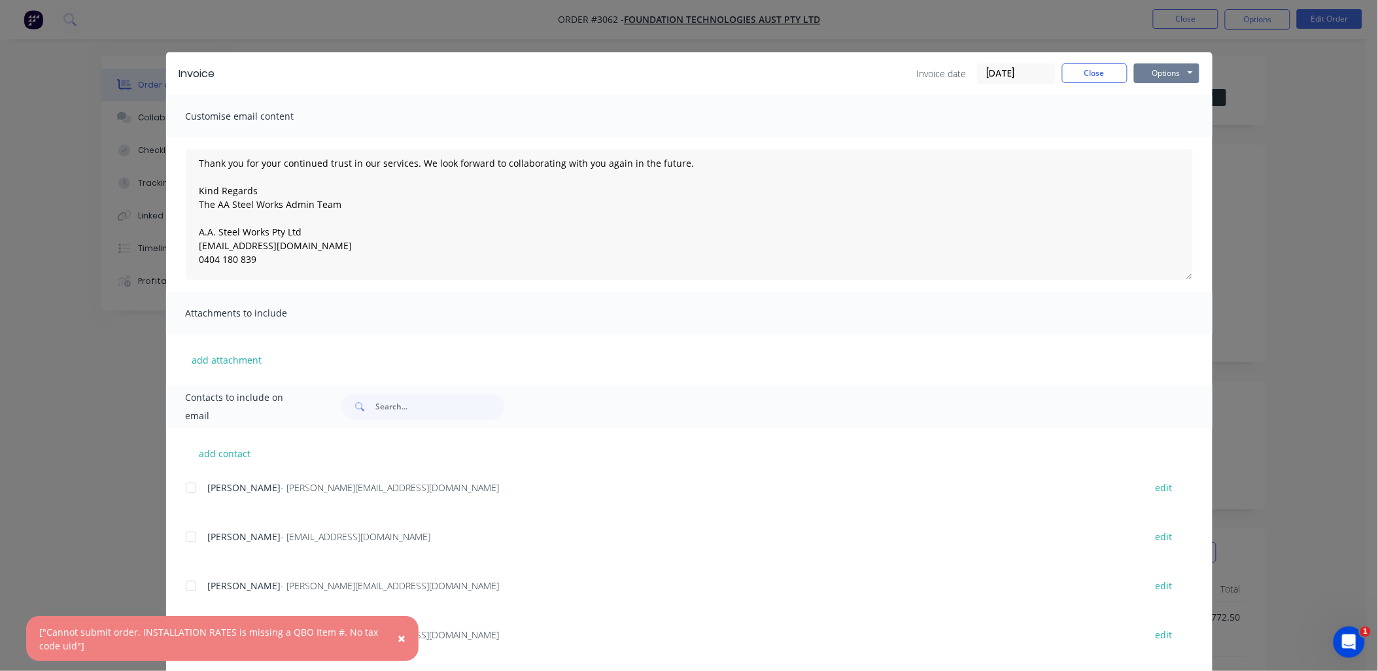
click at [1173, 70] on button "Options" at bounding box center [1166, 73] width 65 height 20
click at [1158, 95] on button "Preview" at bounding box center [1176, 97] width 84 height 22
